Goal: Obtain resource: Download file/media

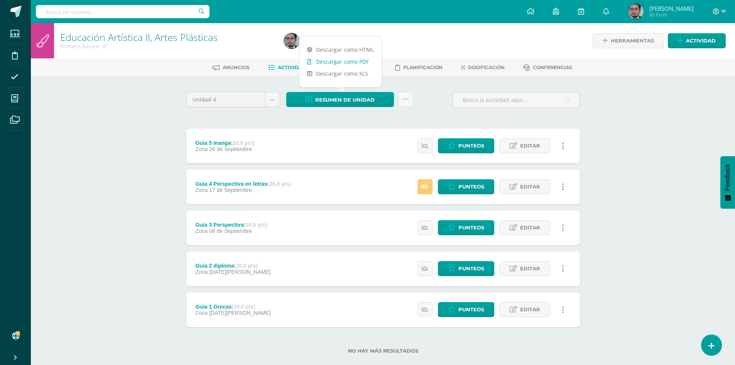
click at [350, 59] on link "Descargar como PDF" at bounding box center [340, 62] width 82 height 12
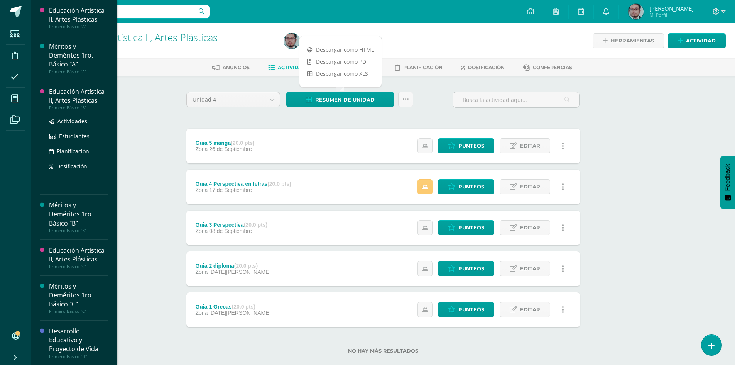
click at [63, 102] on div "Educación Artística II, Artes Plásticas" at bounding box center [78, 96] width 59 height 18
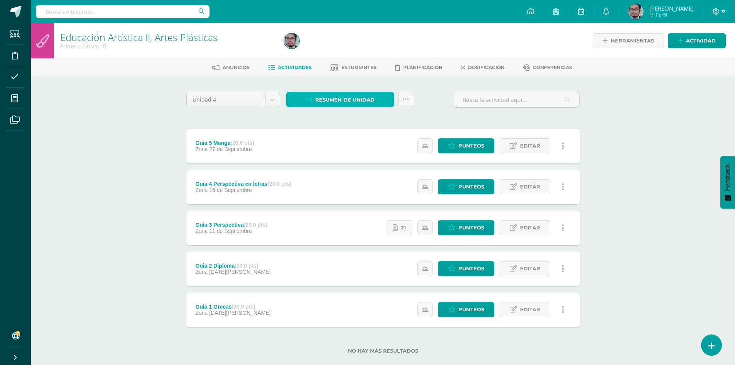
click at [363, 96] on span "Resumen de unidad" at bounding box center [344, 100] width 59 height 14
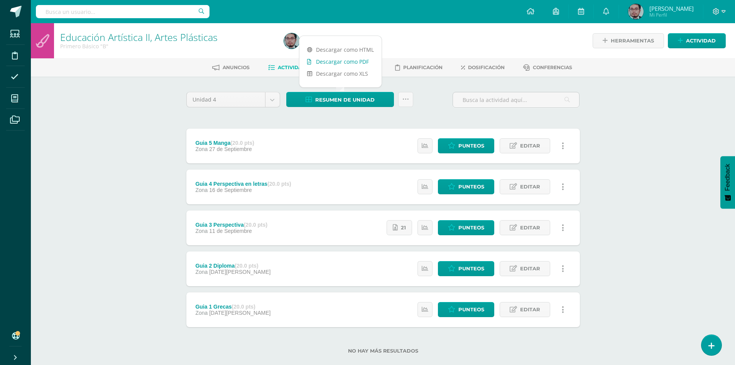
click at [362, 63] on link "Descargar como PDF" at bounding box center [340, 62] width 82 height 12
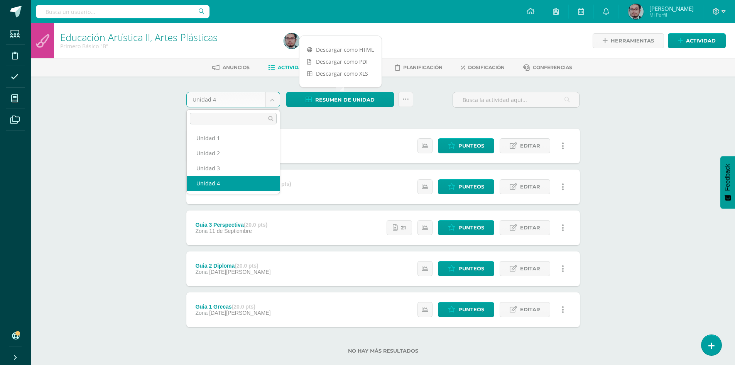
click at [272, 104] on body "Estudiantes Disciplina Asistencia Mis cursos Archivos Soporte Ayuda Reportar un…" at bounding box center [367, 189] width 735 height 378
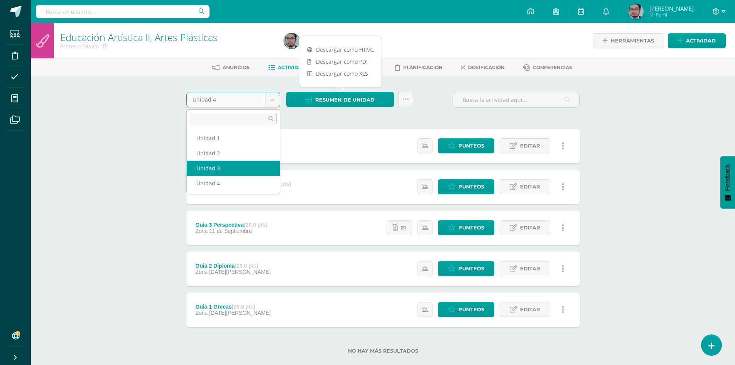
select select "Unidad 3"
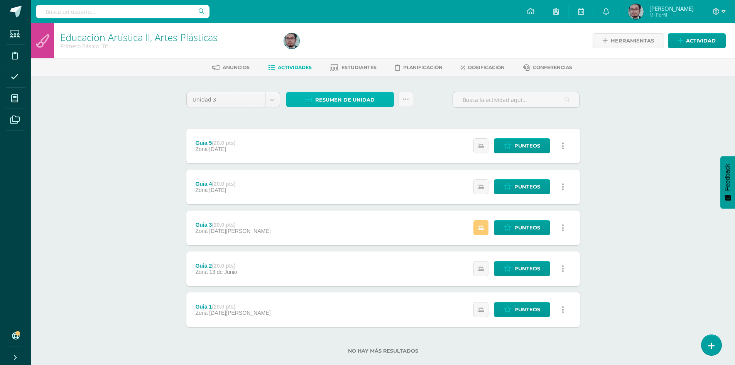
click at [328, 96] on span "Resumen de unidad" at bounding box center [344, 100] width 59 height 14
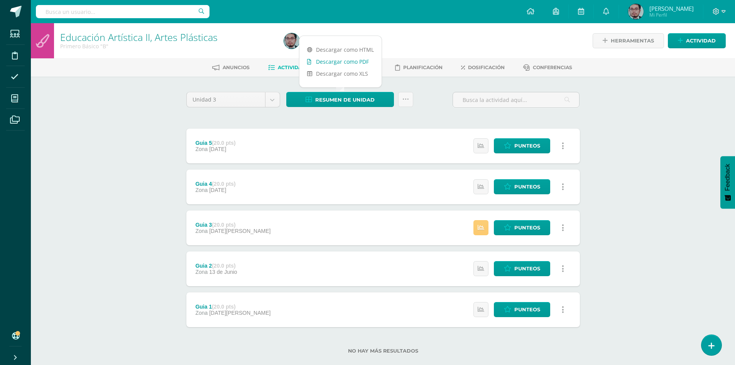
click at [342, 62] on link "Descargar como PDF" at bounding box center [340, 62] width 82 height 12
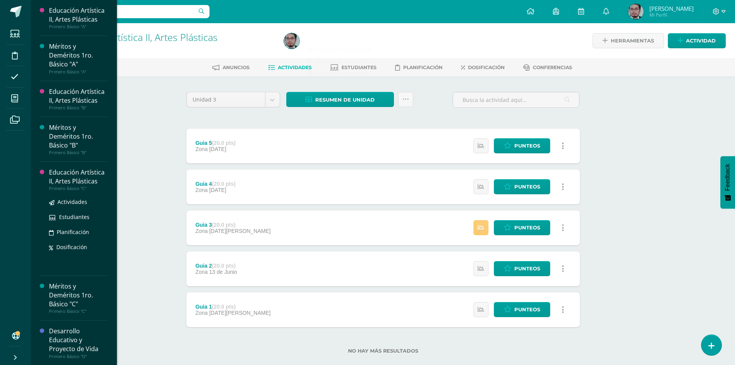
click at [63, 174] on div "Educación Artística II, Artes Plásticas" at bounding box center [78, 177] width 59 height 18
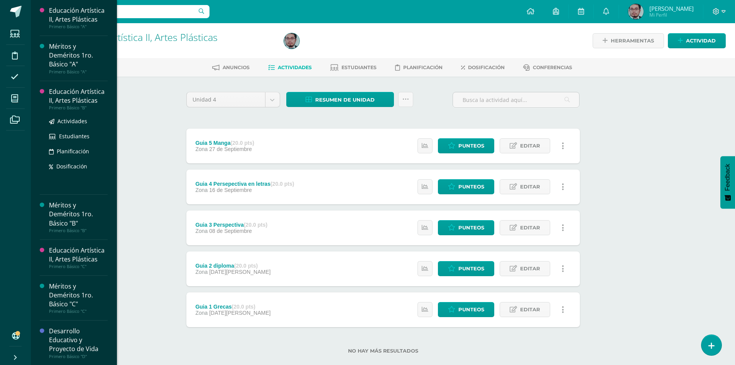
click at [76, 99] on div "Educación Artística II, Artes Plásticas" at bounding box center [78, 96] width 59 height 18
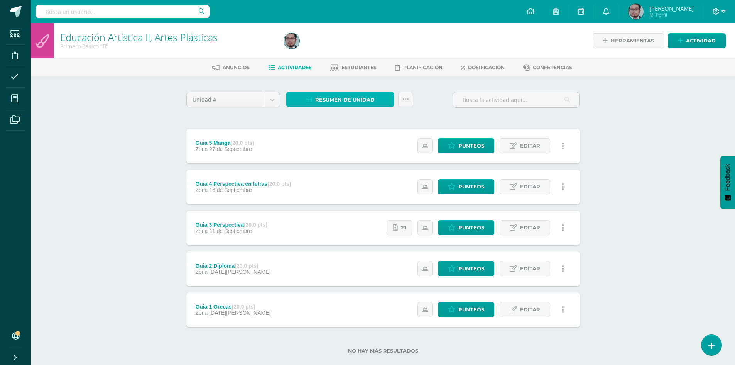
click at [338, 103] on span "Resumen de unidad" at bounding box center [344, 100] width 59 height 14
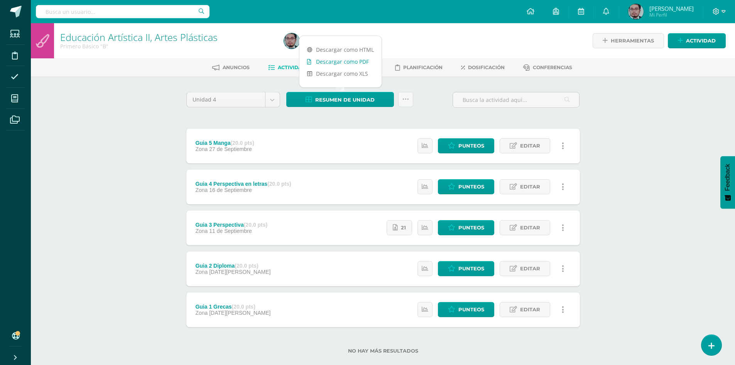
click at [352, 64] on link "Descargar como PDF" at bounding box center [340, 62] width 82 height 12
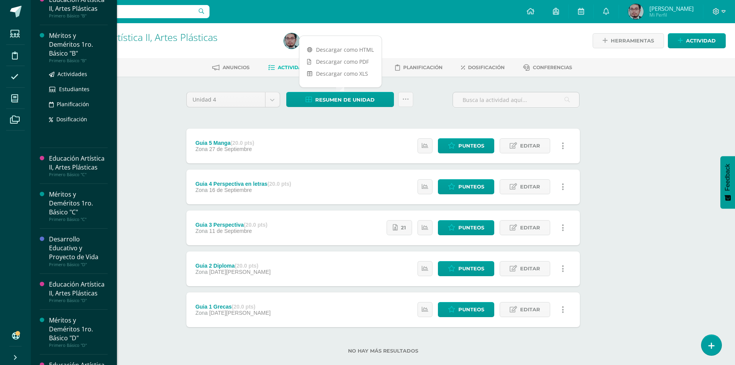
scroll to position [116, 0]
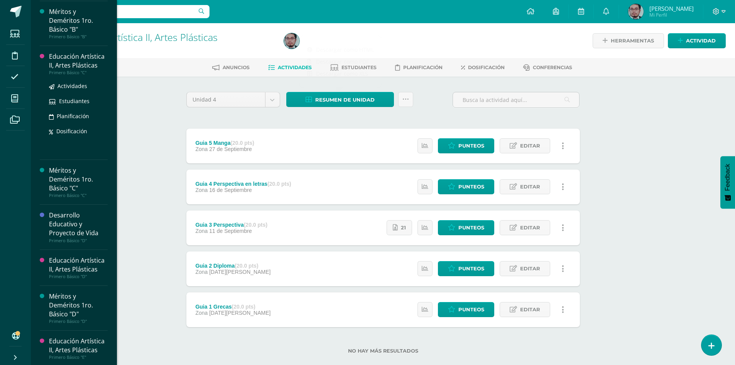
click at [66, 70] on div "Primero Básico "C"" at bounding box center [78, 72] width 59 height 5
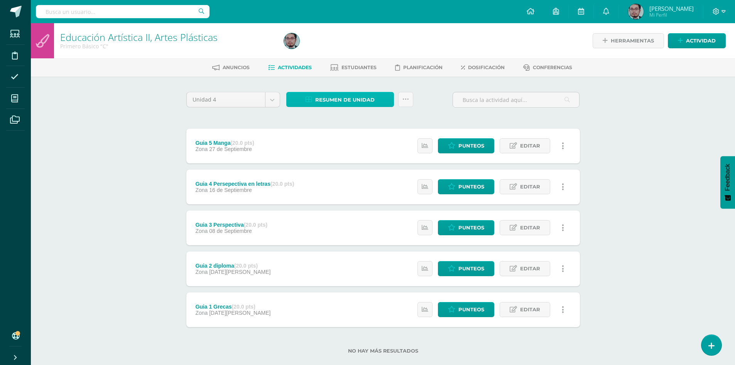
click at [337, 96] on span "Resumen de unidad" at bounding box center [344, 100] width 59 height 14
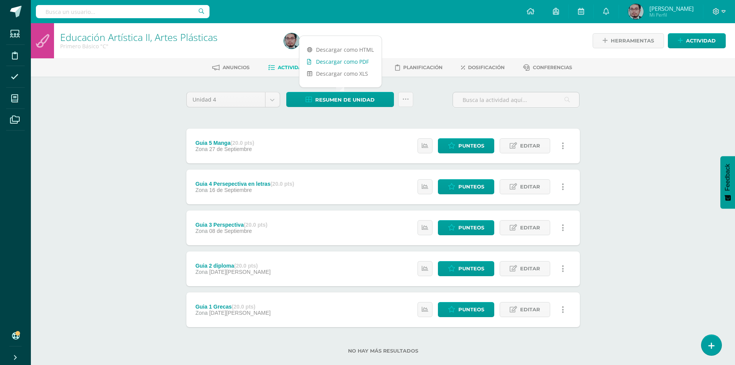
click at [340, 59] on link "Descargar como PDF" at bounding box center [340, 62] width 82 height 12
click at [271, 117] on div "Unidad 4 Unidad 1 Unidad 2 Unidad 3 Unidad 4 Resumen de unidad Subir actividade…" at bounding box center [383, 227] width 400 height 271
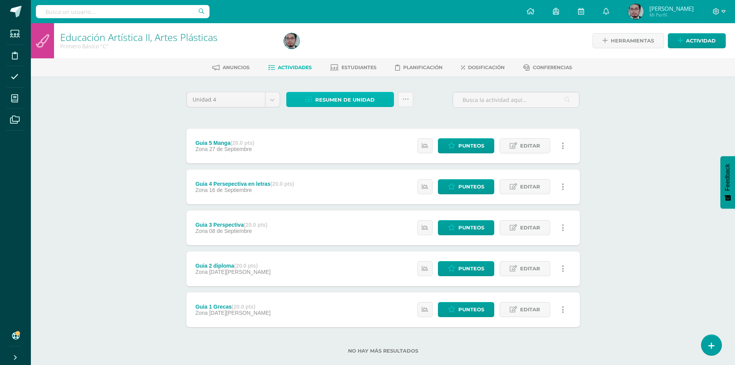
click at [319, 93] on span "Resumen de unidad" at bounding box center [344, 100] width 59 height 14
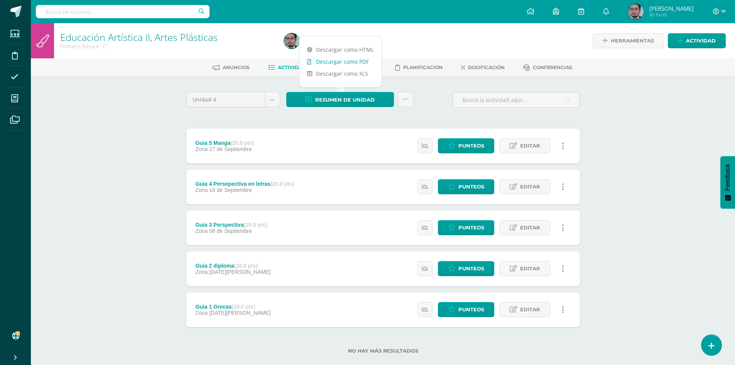
click at [325, 59] on link "Descargar como PDF" at bounding box center [340, 62] width 82 height 12
click at [463, 188] on span "Punteos" at bounding box center [471, 186] width 26 height 14
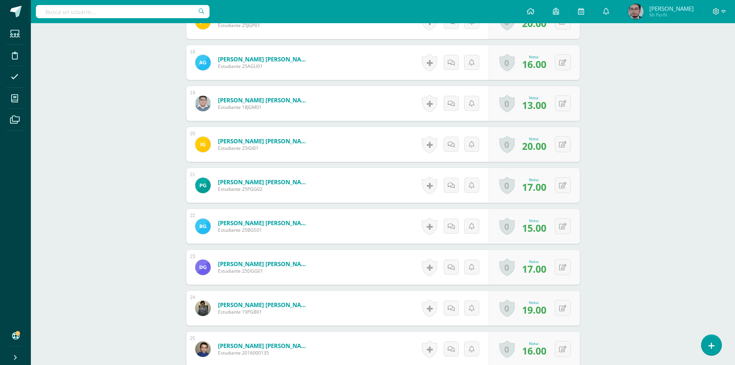
scroll to position [932, 0]
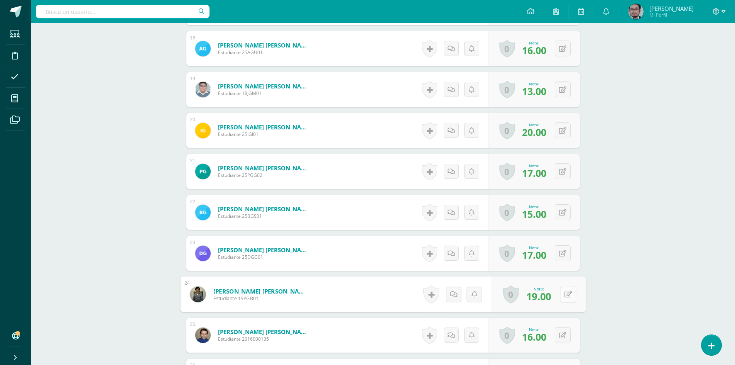
click at [564, 294] on icon at bounding box center [568, 294] width 8 height 7
type input "20"
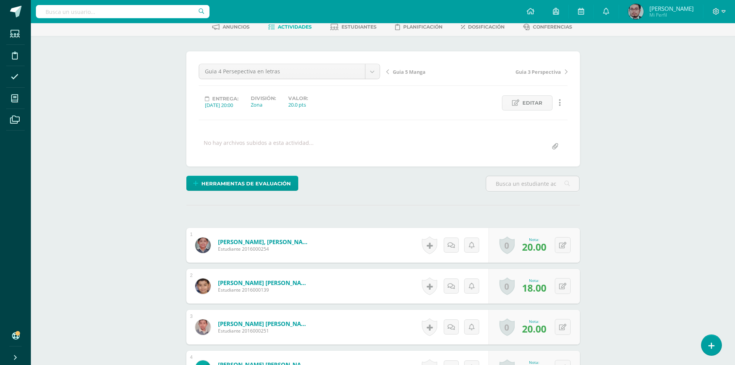
scroll to position [0, 0]
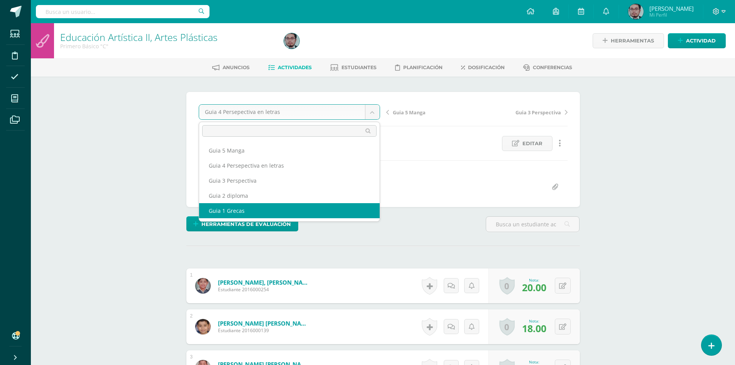
select select "/dashboard/teacher/grade-activity/178243/"
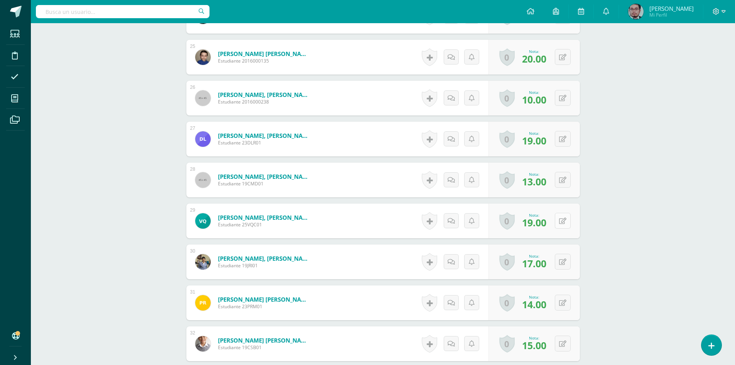
scroll to position [1218, 0]
click at [561, 224] on button at bounding box center [568, 220] width 16 height 16
type input "20"
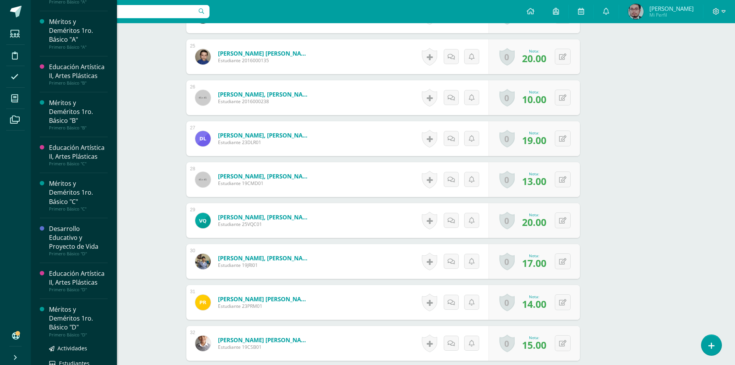
scroll to position [77, 0]
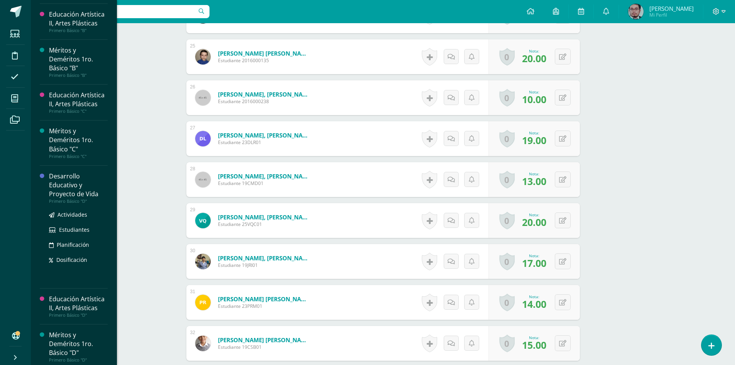
click at [74, 180] on div "Desarrollo Educativo y Proyecto de Vida" at bounding box center [78, 185] width 59 height 27
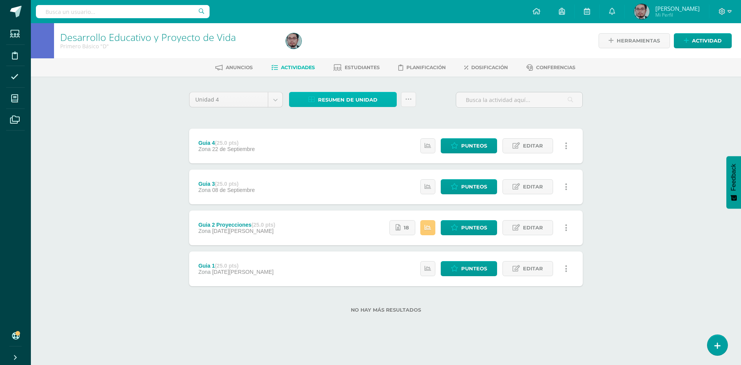
click at [346, 97] on span "Resumen de unidad" at bounding box center [347, 100] width 59 height 14
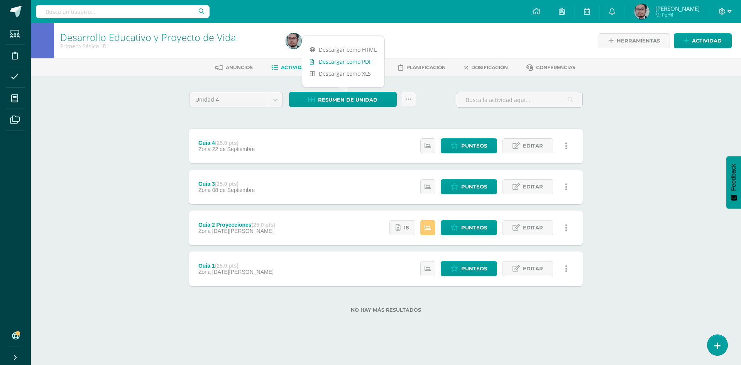
click at [348, 61] on link "Descargar como PDF" at bounding box center [343, 62] width 82 height 12
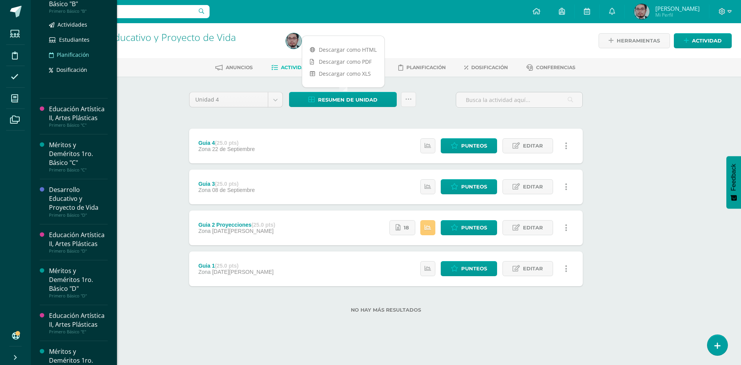
scroll to position [154, 0]
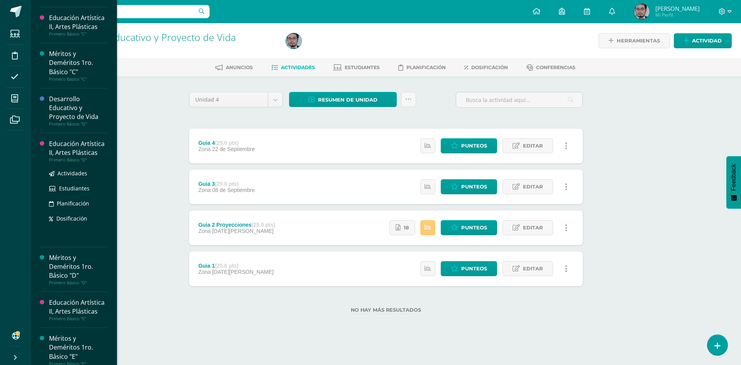
click at [68, 150] on div "Educación Artística II, Artes Plásticas" at bounding box center [78, 148] width 59 height 18
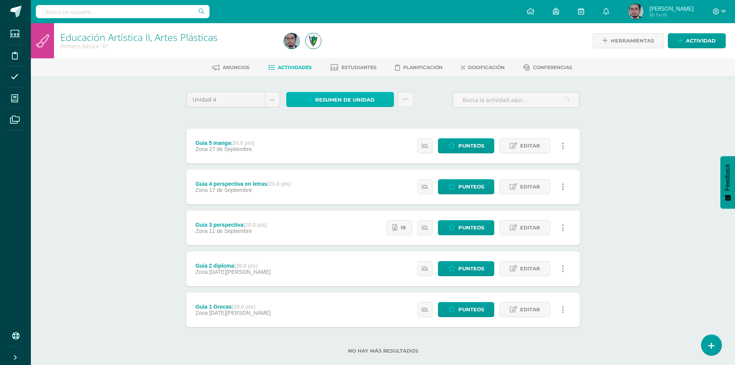
click at [341, 96] on span "Resumen de unidad" at bounding box center [344, 100] width 59 height 14
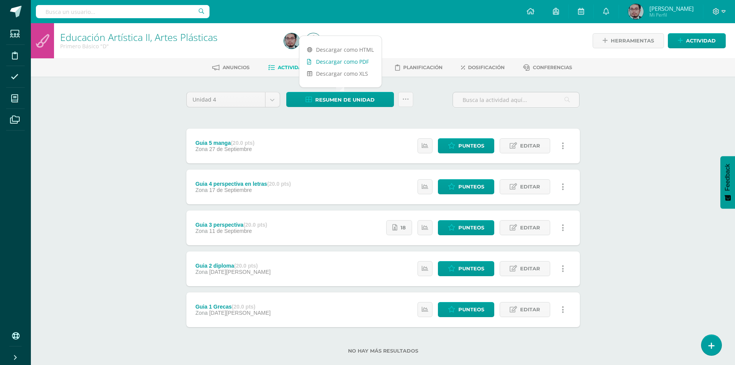
click at [344, 60] on link "Descargar como PDF" at bounding box center [340, 62] width 82 height 12
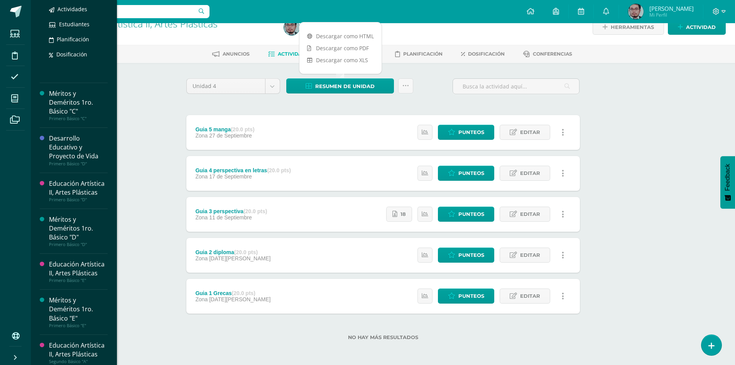
scroll to position [193, 0]
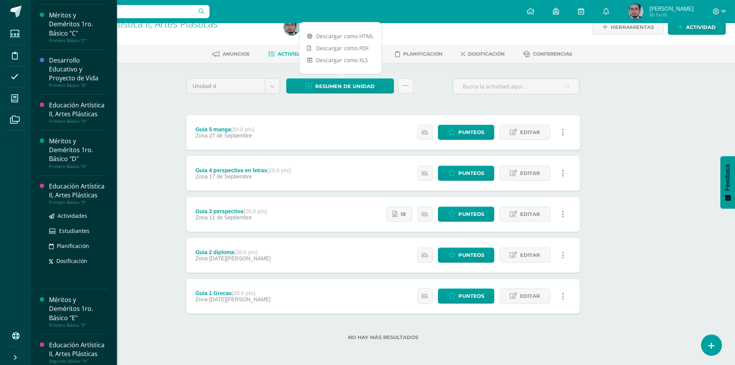
click at [73, 188] on div "Educación Artística II, Artes Plásticas" at bounding box center [78, 191] width 59 height 18
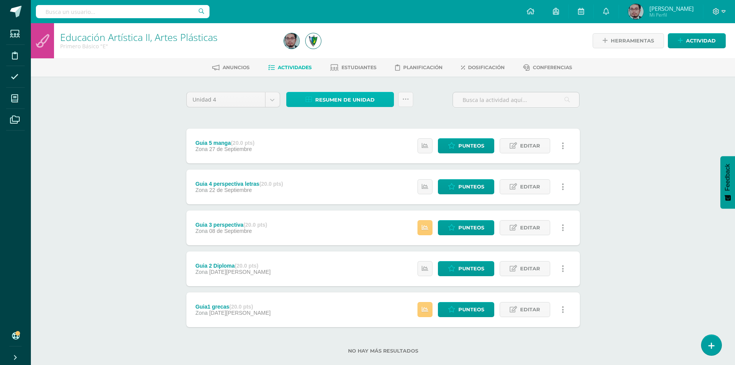
click at [340, 96] on span "Resumen de unidad" at bounding box center [344, 100] width 59 height 14
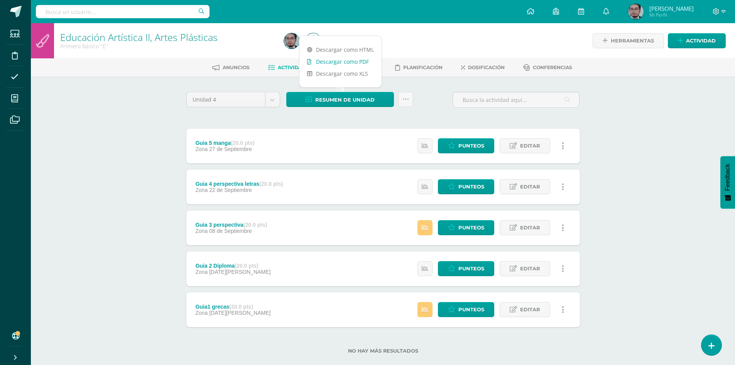
click at [341, 56] on link "Descargar como PDF" at bounding box center [340, 62] width 82 height 12
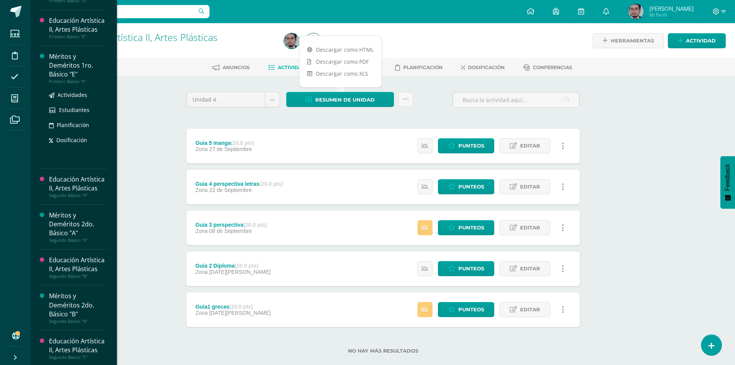
scroll to position [377, 0]
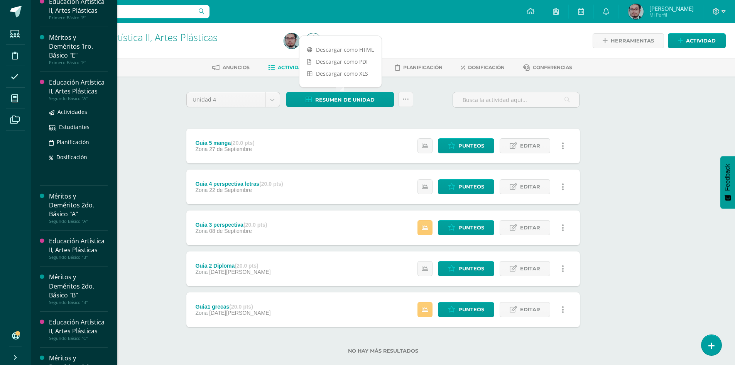
click at [69, 90] on div "Educación Artística II, Artes Plásticas" at bounding box center [78, 87] width 59 height 18
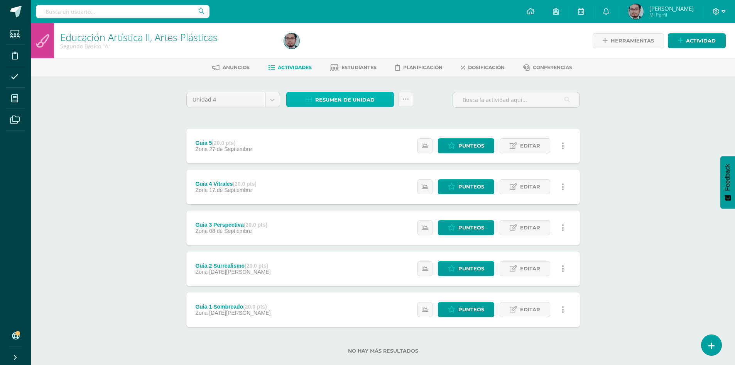
click at [366, 98] on span "Resumen de unidad" at bounding box center [344, 100] width 59 height 14
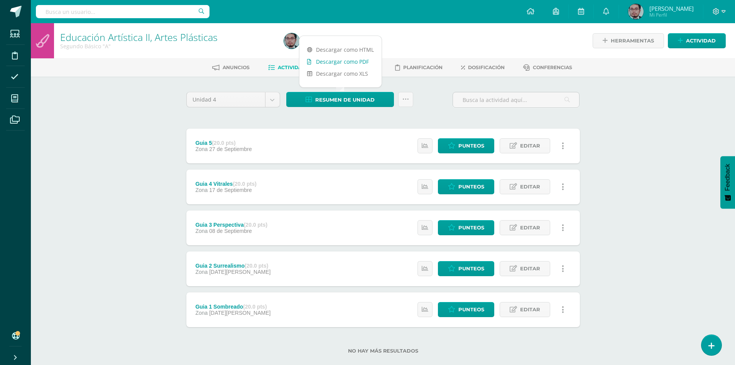
click at [363, 63] on link "Descargar como PDF" at bounding box center [340, 62] width 82 height 12
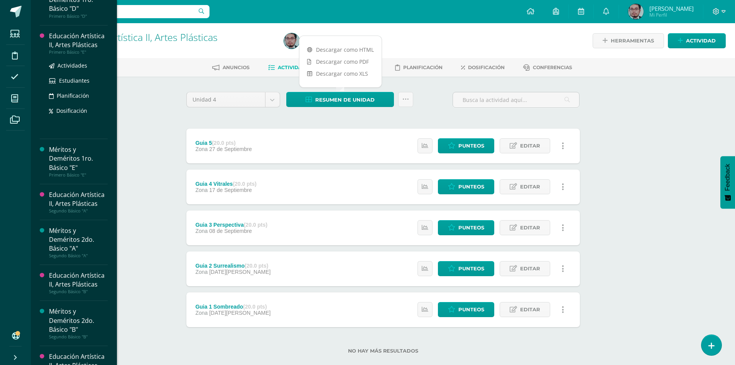
scroll to position [347, 0]
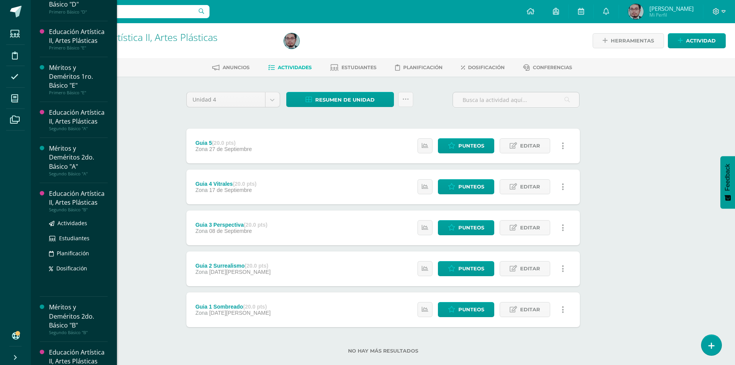
click at [74, 196] on div "Educación Artística II, Artes Plásticas" at bounding box center [78, 198] width 59 height 18
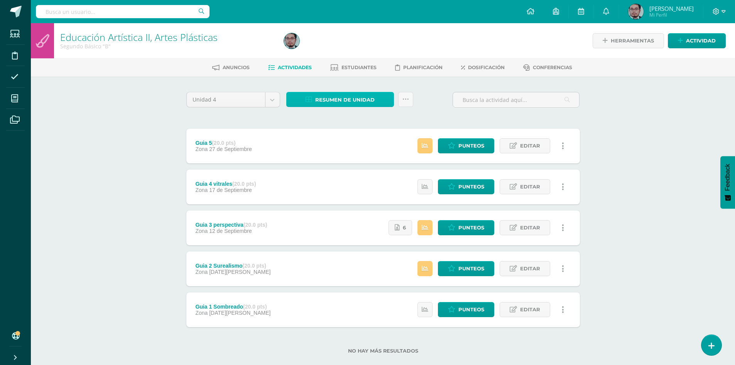
click at [345, 102] on span "Resumen de unidad" at bounding box center [344, 100] width 59 height 14
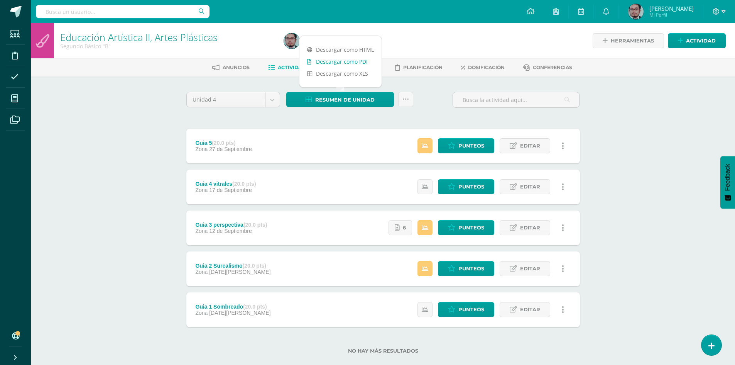
click at [348, 58] on link "Descargar como PDF" at bounding box center [340, 62] width 82 height 12
click at [262, 79] on div "Unidad 4 Unidad 1 Unidad 2 Unidad 3 Unidad 4 Resumen de unidad Subir actividade…" at bounding box center [383, 227] width 424 height 302
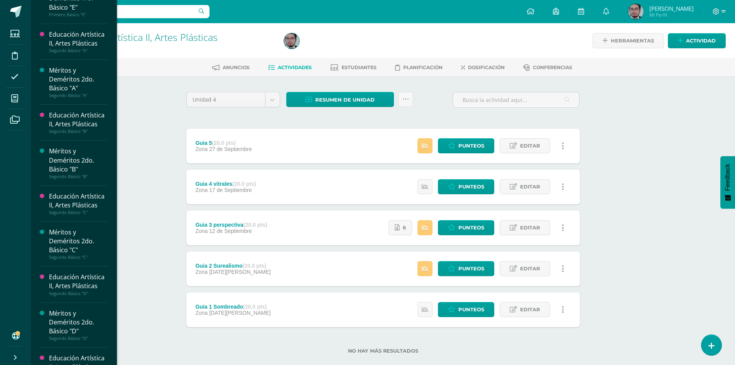
scroll to position [541, 0]
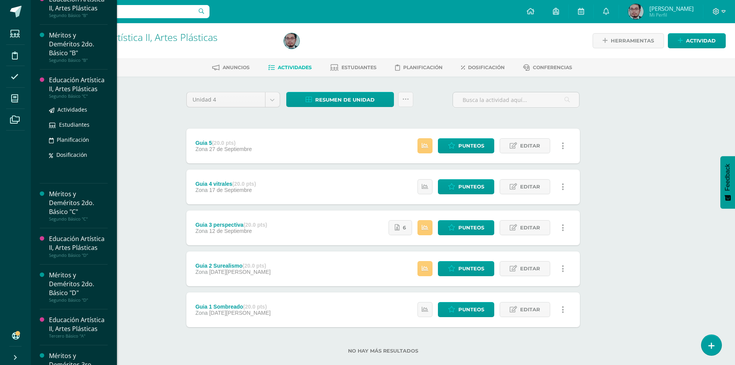
click at [74, 83] on div "Educación Artística II, Artes Plásticas" at bounding box center [78, 85] width 59 height 18
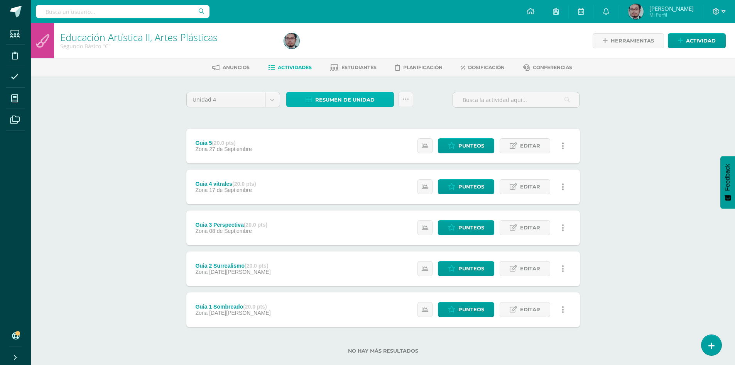
click at [341, 100] on span "Resumen de unidad" at bounding box center [344, 100] width 59 height 14
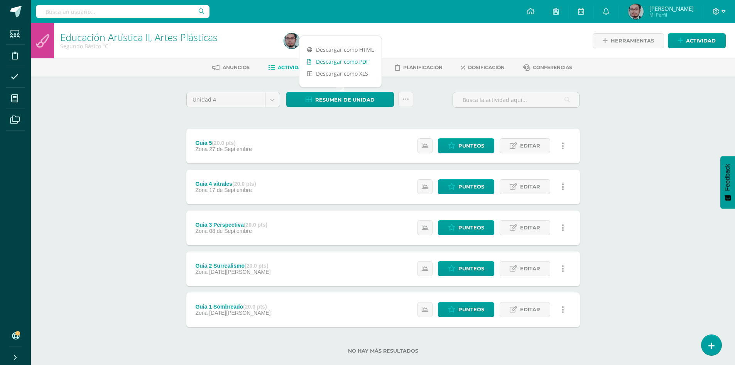
click at [345, 61] on link "Descargar como PDF" at bounding box center [340, 62] width 82 height 12
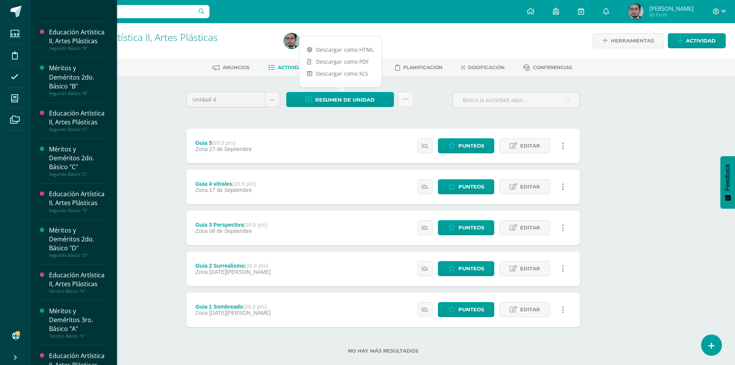
scroll to position [585, 0]
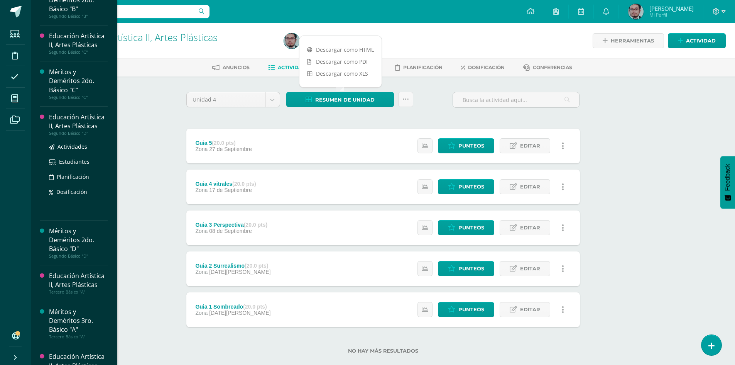
click at [68, 118] on div "Educación Artística II, Artes Plásticas" at bounding box center [78, 122] width 59 height 18
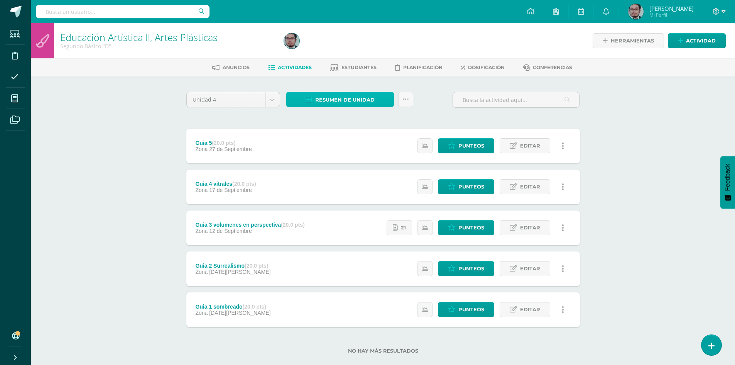
click at [345, 98] on span "Resumen de unidad" at bounding box center [344, 100] width 59 height 14
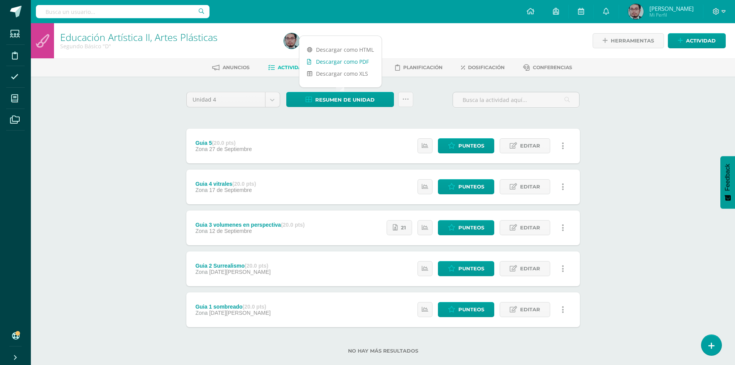
click at [342, 61] on link "Descargar como PDF" at bounding box center [340, 62] width 82 height 12
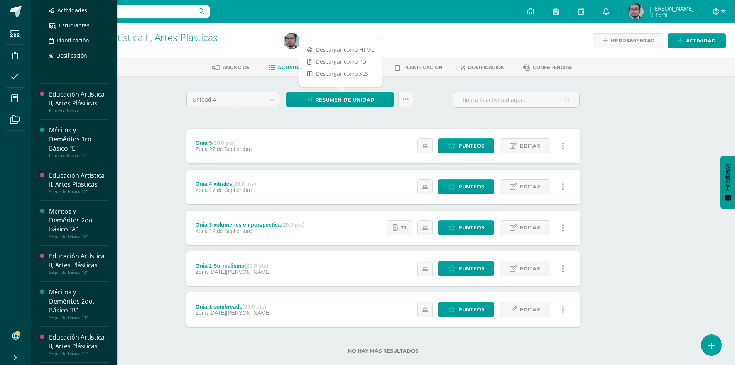
scroll to position [386, 0]
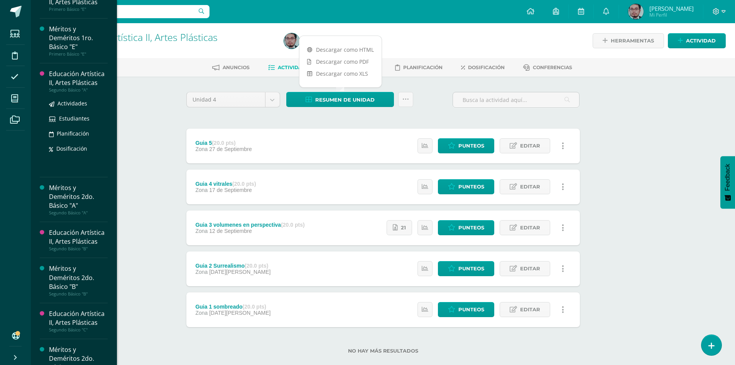
click at [56, 80] on div "Educación Artística II, Artes Plásticas" at bounding box center [78, 78] width 59 height 18
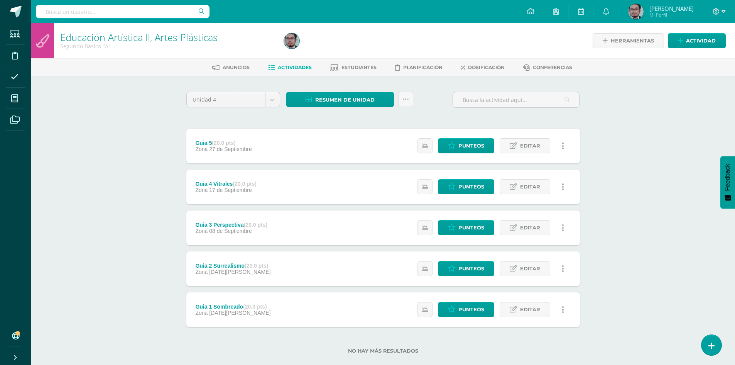
click at [328, 91] on div "Unidad 4 Unidad 1 Unidad 2 Unidad 3 Unidad 4 Resumen de unidad Descargar como H…" at bounding box center [383, 227] width 424 height 302
click at [330, 96] on span "Resumen de unidad" at bounding box center [344, 100] width 59 height 14
click at [334, 56] on link "Descargar como PDF" at bounding box center [340, 62] width 82 height 12
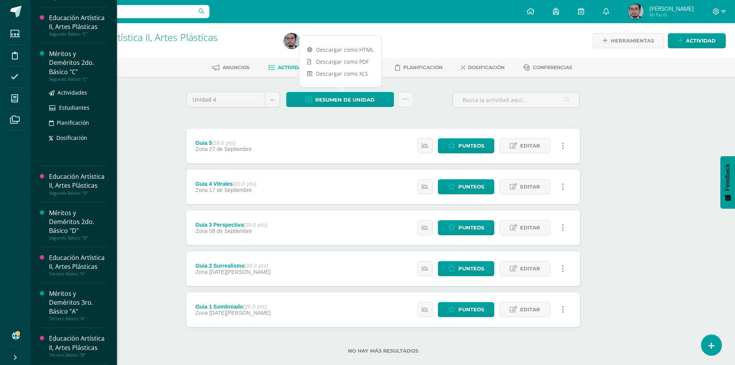
scroll to position [617, 0]
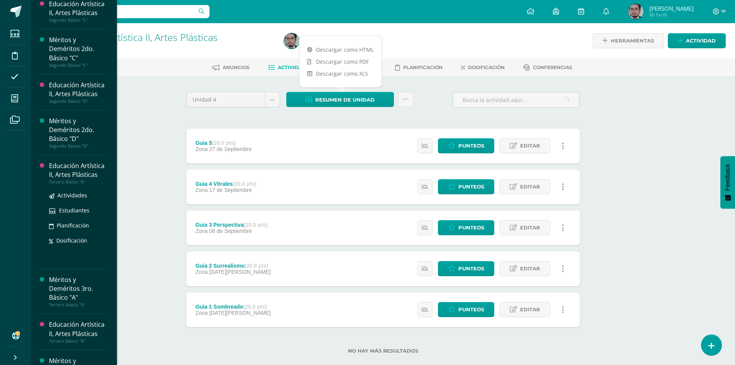
click at [68, 176] on div "Educación Artística II, Artes Plásticas" at bounding box center [78, 170] width 59 height 18
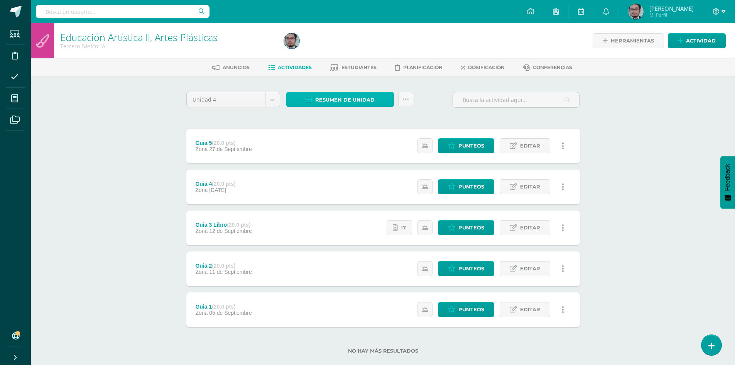
click at [348, 100] on span "Resumen de unidad" at bounding box center [344, 100] width 59 height 14
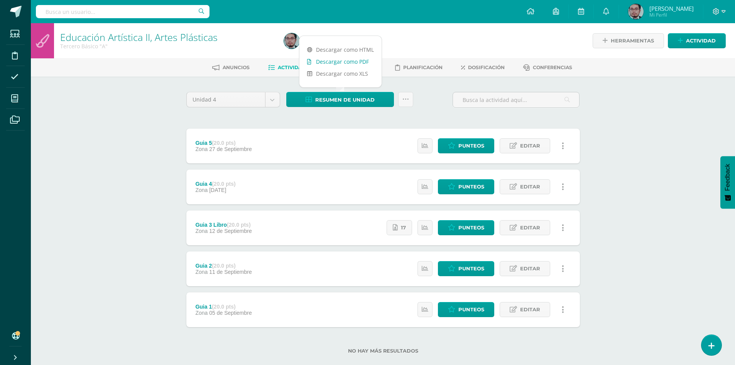
click at [353, 59] on link "Descargar como PDF" at bounding box center [340, 62] width 82 height 12
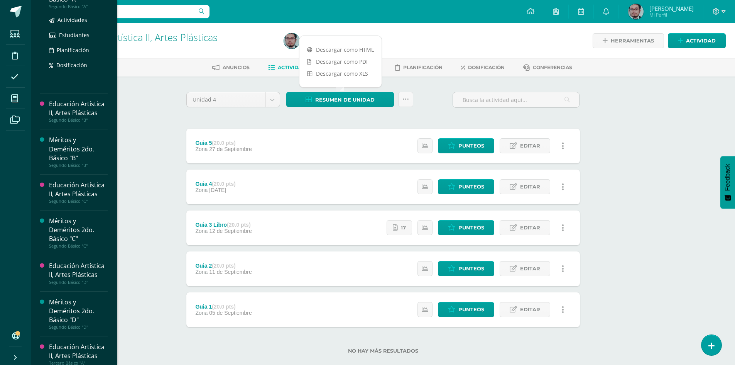
scroll to position [707, 0]
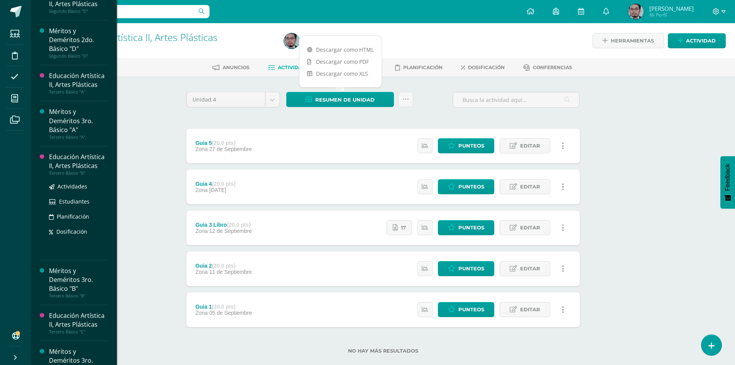
click at [77, 166] on div "Educación Artística II, Artes Plásticas" at bounding box center [78, 161] width 59 height 18
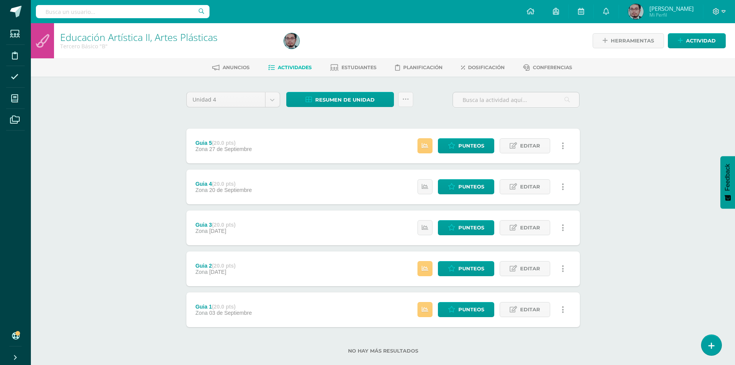
click at [350, 82] on div "Unidad 4 Unidad 1 Unidad 2 Unidad 3 Unidad 4 Resumen de unidad Descargar como H…" at bounding box center [383, 227] width 424 height 302
click at [351, 98] on span "Resumen de unidad" at bounding box center [344, 100] width 59 height 14
click at [349, 62] on link "Descargar como PDF" at bounding box center [340, 62] width 82 height 12
click at [55, 98] on div "Educación Artística II, Artes Plásticas Tercero Básico "B" Herramientas Detalle…" at bounding box center [383, 200] width 704 height 355
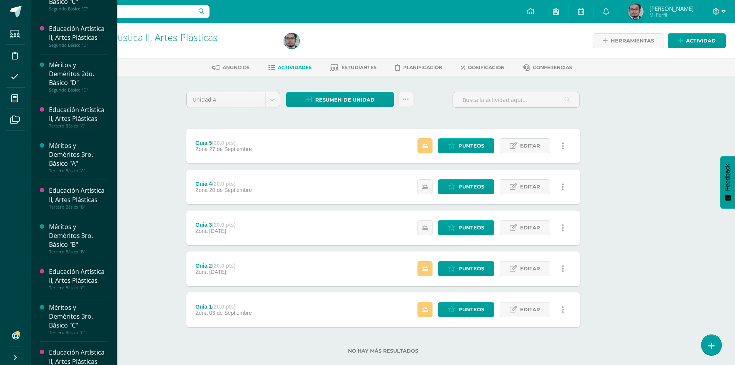
scroll to position [767, 0]
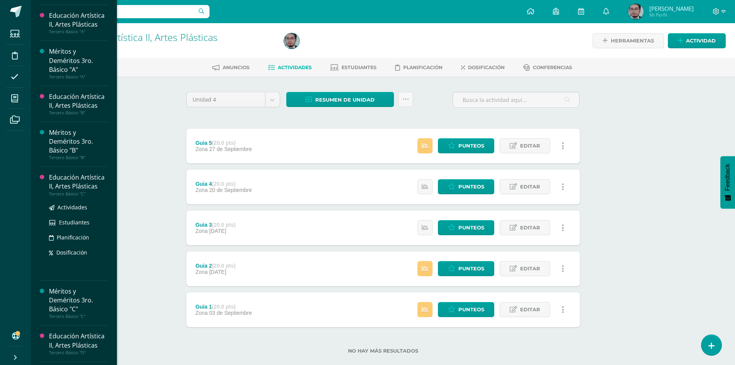
click at [84, 188] on div "Educación Artística II, Artes Plásticas" at bounding box center [78, 182] width 59 height 18
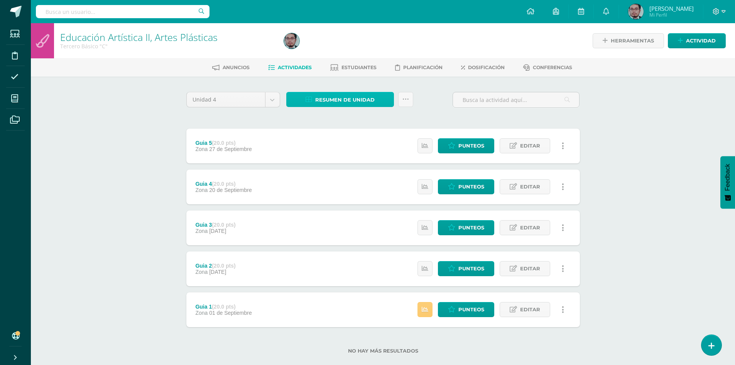
click at [342, 99] on span "Resumen de unidad" at bounding box center [344, 100] width 59 height 14
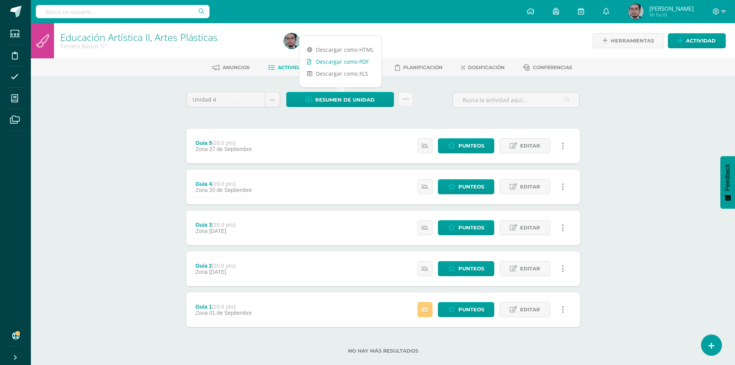
click at [345, 61] on link "Descargar como PDF" at bounding box center [340, 62] width 82 height 12
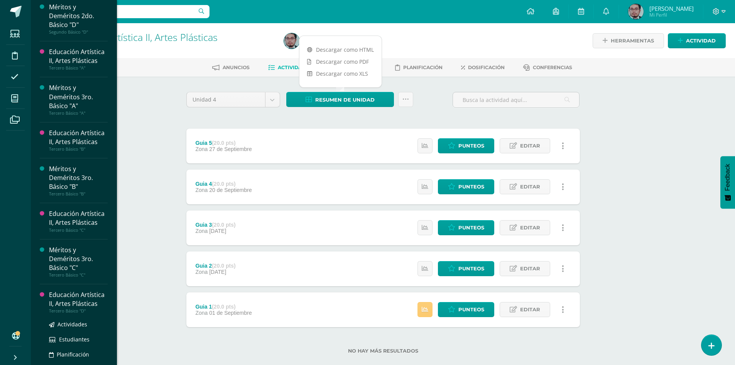
scroll to position [809, 0]
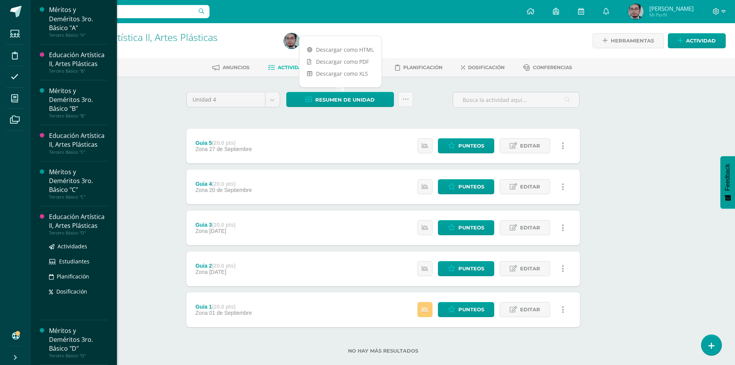
click at [80, 212] on div "Educación Artística II, Artes Plásticas" at bounding box center [78, 221] width 59 height 18
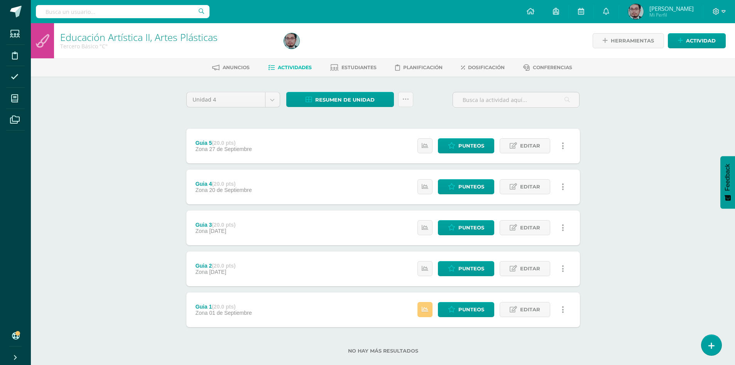
scroll to position [731, 0]
click at [338, 101] on span "Resumen de unidad" at bounding box center [344, 100] width 59 height 14
click at [340, 61] on link "Descargar como PDF" at bounding box center [340, 62] width 82 height 12
